Goal: Task Accomplishment & Management: Use online tool/utility

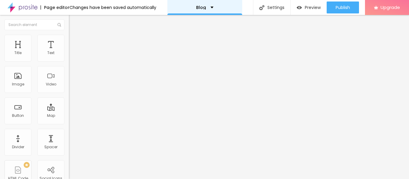
click at [200, 9] on p "Blog" at bounding box center [201, 7] width 10 height 4
click at [101, 50] on img at bounding box center [103, 49] width 4 height 4
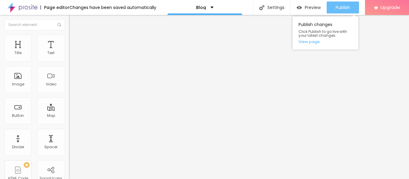
click at [351, 7] on button "Publish" at bounding box center [343, 7] width 32 height 12
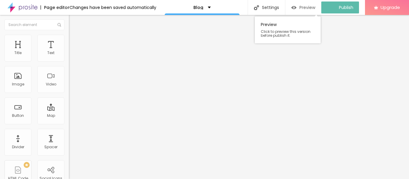
click at [296, 6] on img "button" at bounding box center [293, 7] width 5 height 5
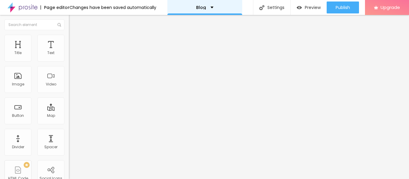
click at [200, 4] on div "Blog" at bounding box center [204, 7] width 75 height 15
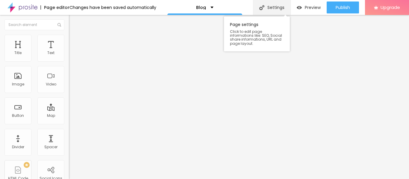
click at [284, 10] on div "Settings" at bounding box center [271, 7] width 37 height 15
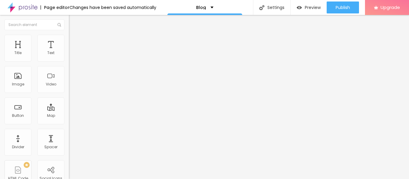
click at [42, 9] on div "Page editor" at bounding box center [54, 7] width 29 height 4
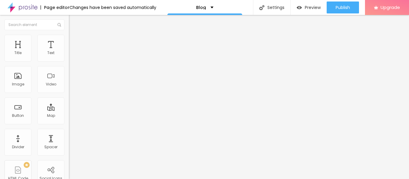
click at [22, 8] on img at bounding box center [22, 7] width 30 height 15
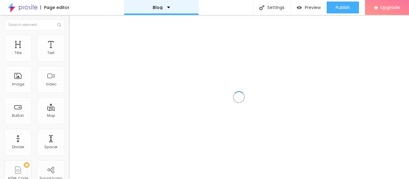
click at [169, 8] on div "Blog" at bounding box center [161, 7] width 75 height 15
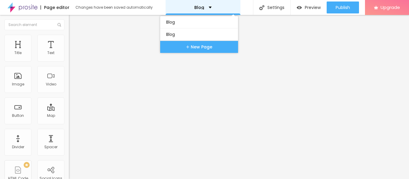
click at [214, 7] on div "Blog" at bounding box center [203, 7] width 75 height 15
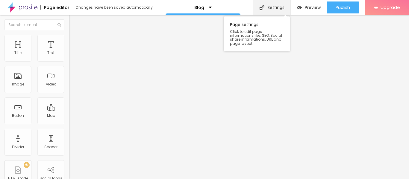
click at [266, 11] on div "Settings" at bounding box center [271, 7] width 37 height 15
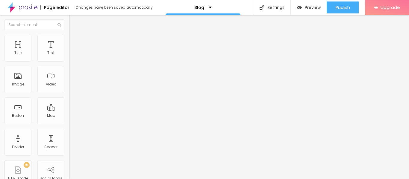
scroll to position [60, 0]
drag, startPoint x: 173, startPoint y: 85, endPoint x: 168, endPoint y: 86, distance: 5.2
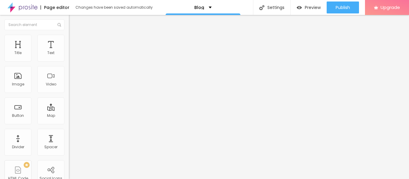
click at [74, 43] on span "Advanced" at bounding box center [83, 44] width 19 height 5
click at [69, 135] on input "text" at bounding box center [105, 138] width 72 height 6
click at [69, 35] on li "Content" at bounding box center [103, 32] width 69 height 6
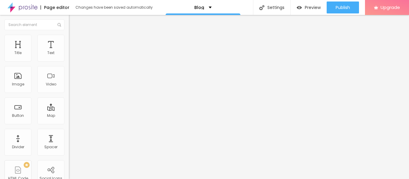
click at [73, 21] on img "button" at bounding box center [75, 21] width 5 height 5
click at [69, 38] on li "Advanced" at bounding box center [103, 38] width 69 height 6
click at [69, 34] on img at bounding box center [71, 31] width 5 height 5
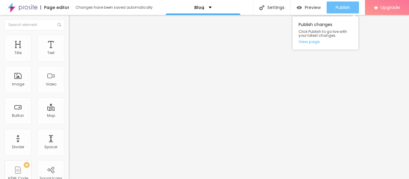
click at [351, 8] on button "Publish" at bounding box center [343, 7] width 32 height 12
